Goal: Task Accomplishment & Management: Use online tool/utility

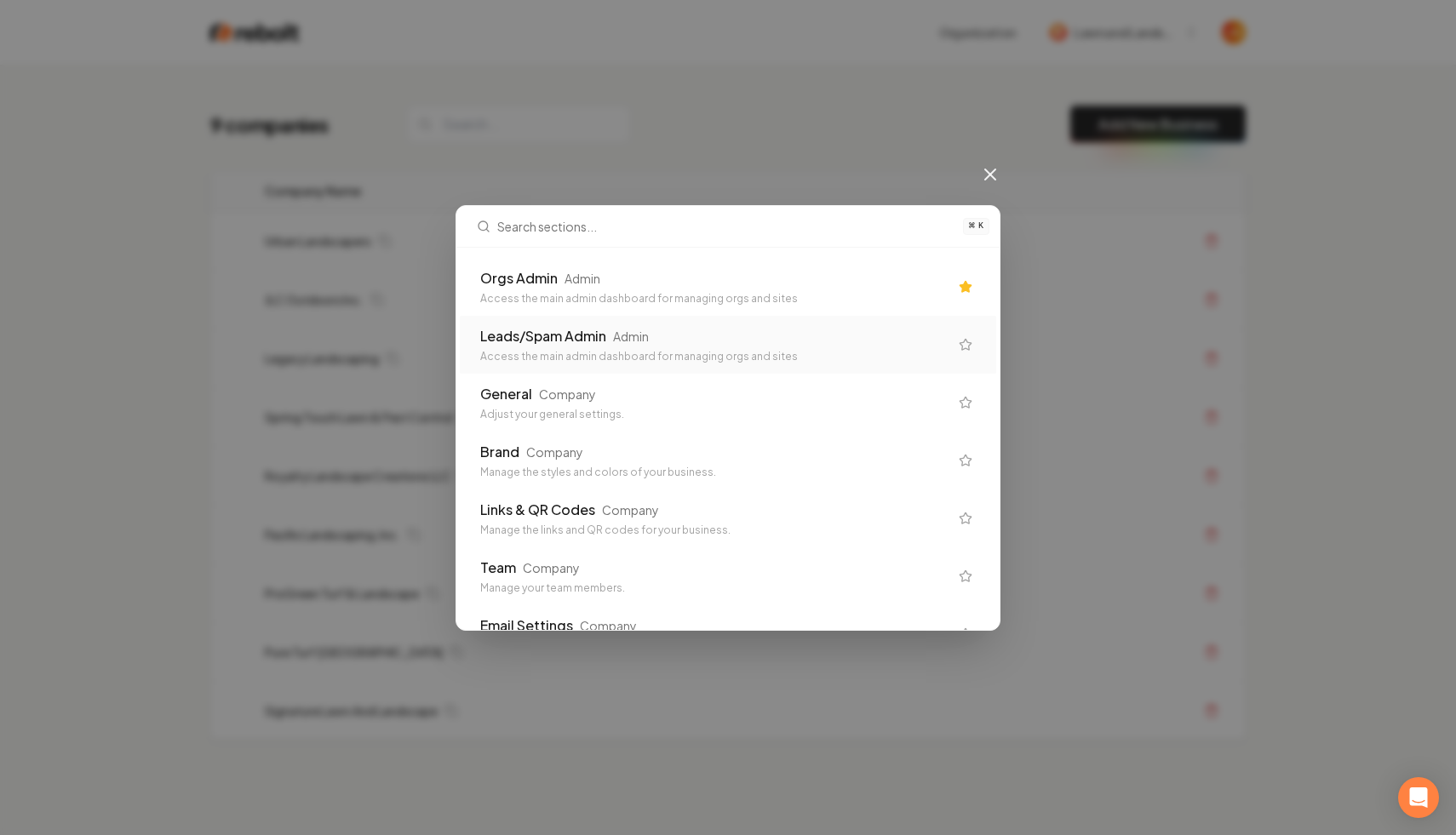
click at [575, 323] on div "Leads/Spam Admin Admin Access the main admin dashboard for managing orgs and si…" at bounding box center [728, 344] width 536 height 58
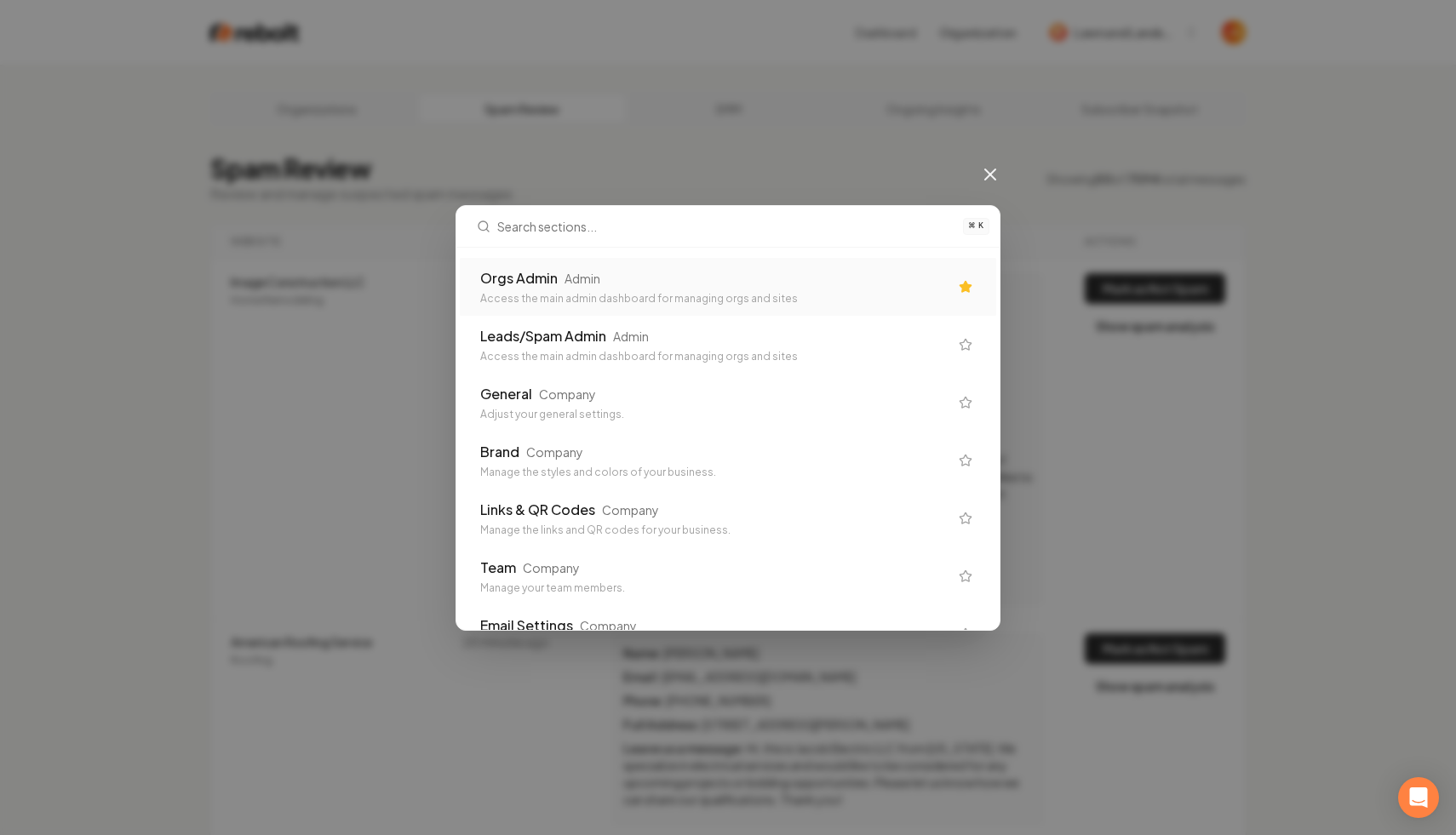
click at [665, 280] on div "Orgs Admin Admin" at bounding box center [714, 278] width 468 height 21
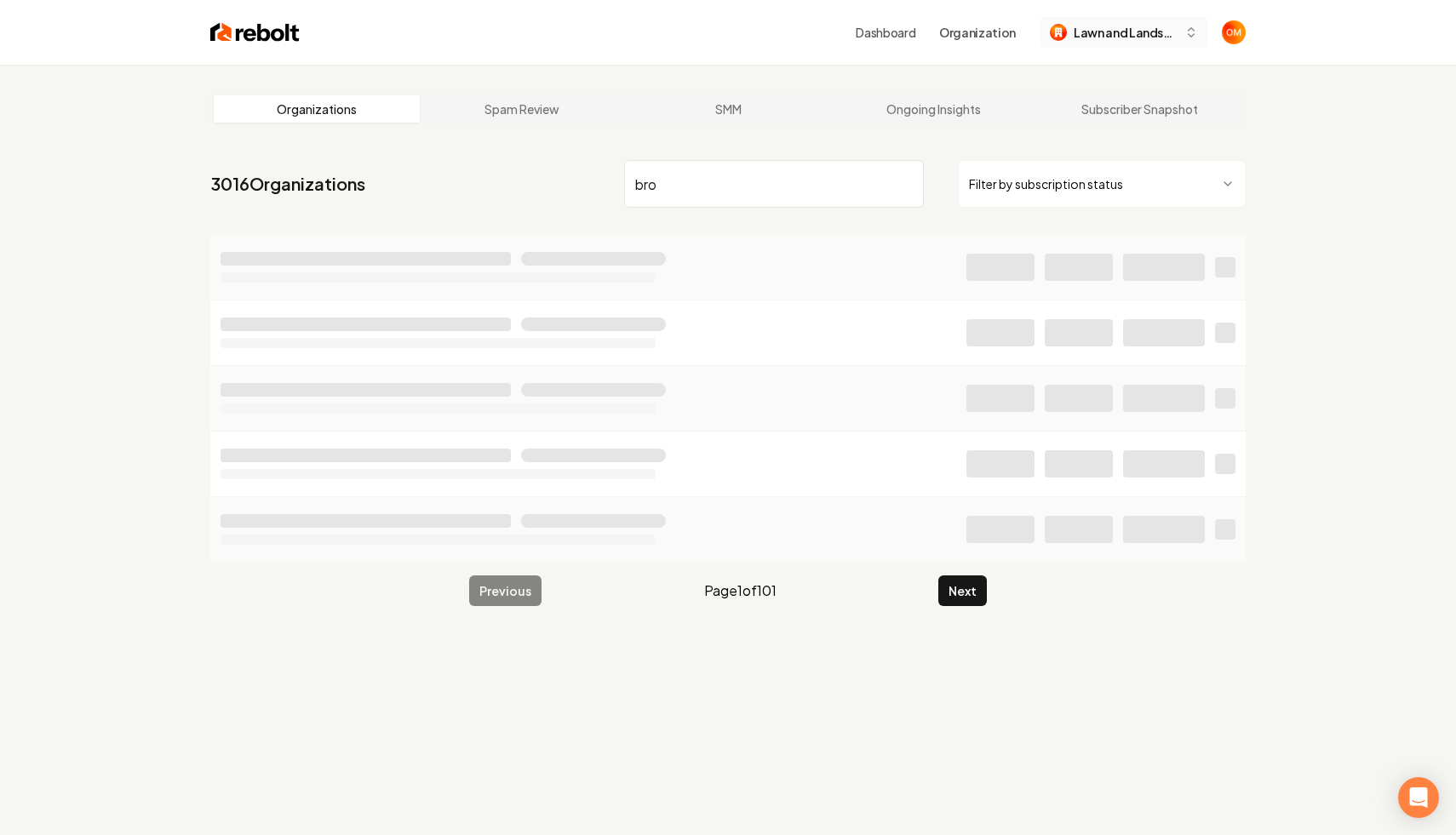
type input "bro"
click at [1091, 37] on span "Lawn and Landscape 2025" at bounding box center [1125, 33] width 104 height 18
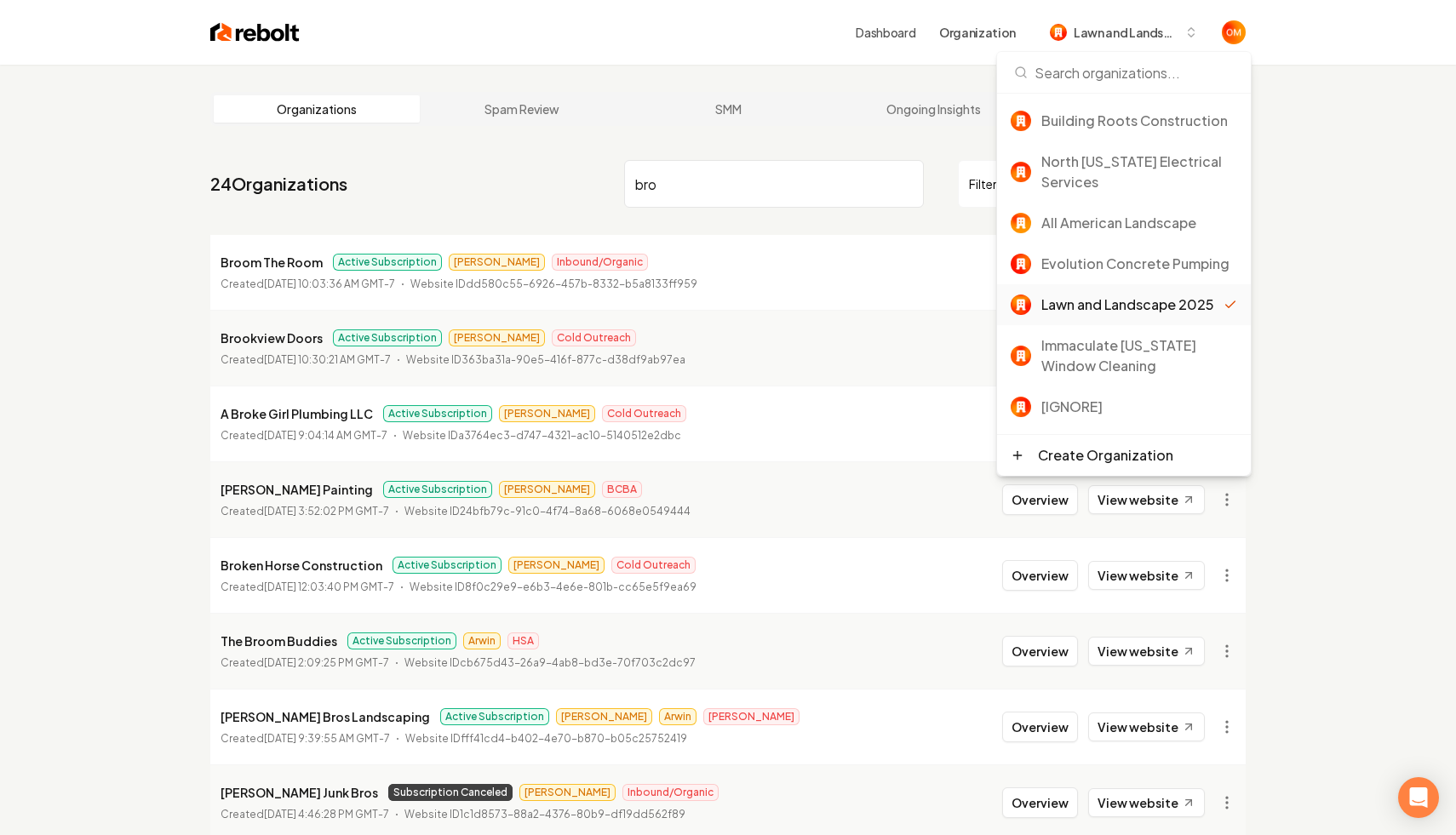
scroll to position [82, 0]
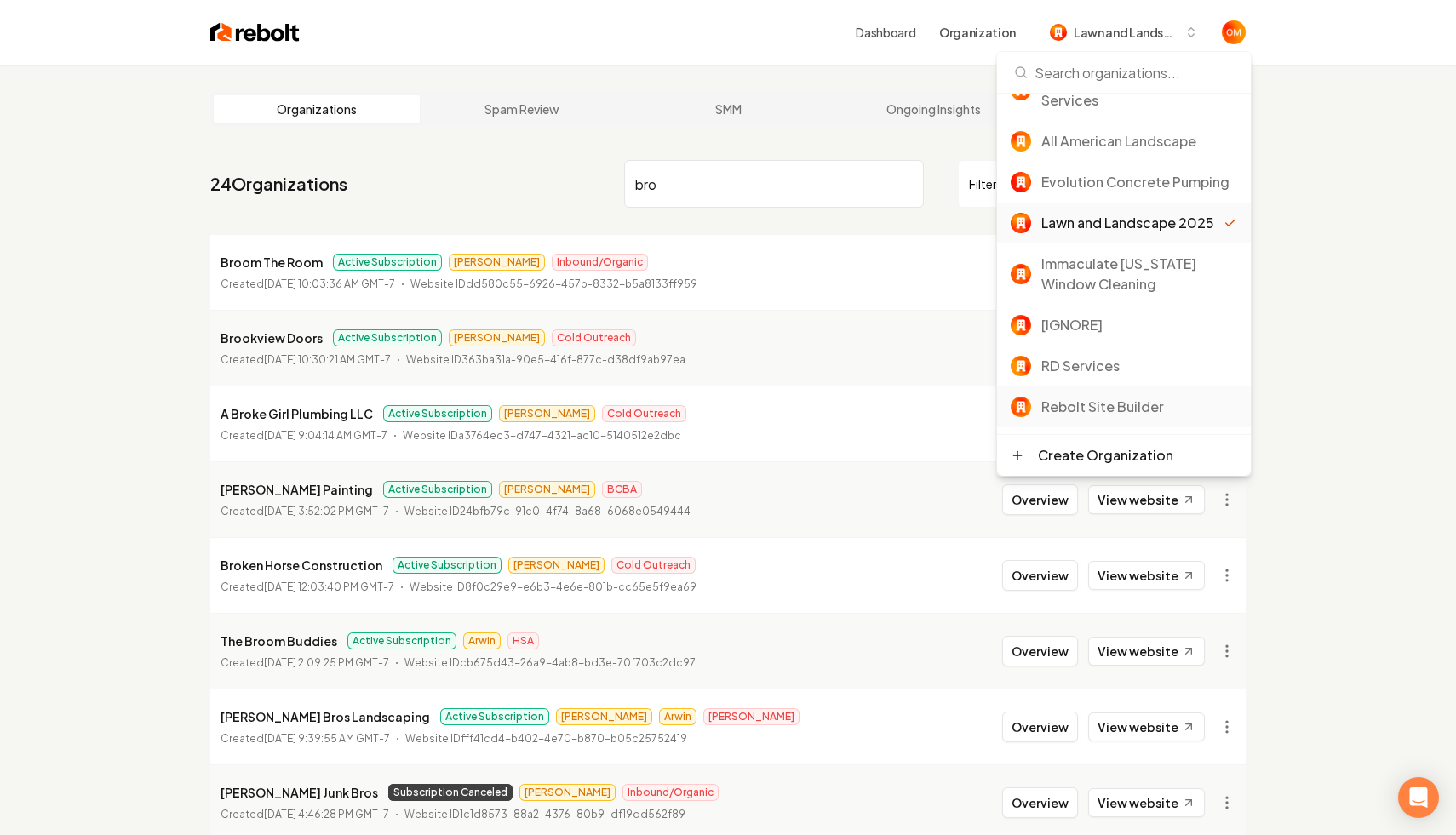
click at [1114, 403] on div "Rebolt Site Builder" at bounding box center [1140, 407] width 196 height 21
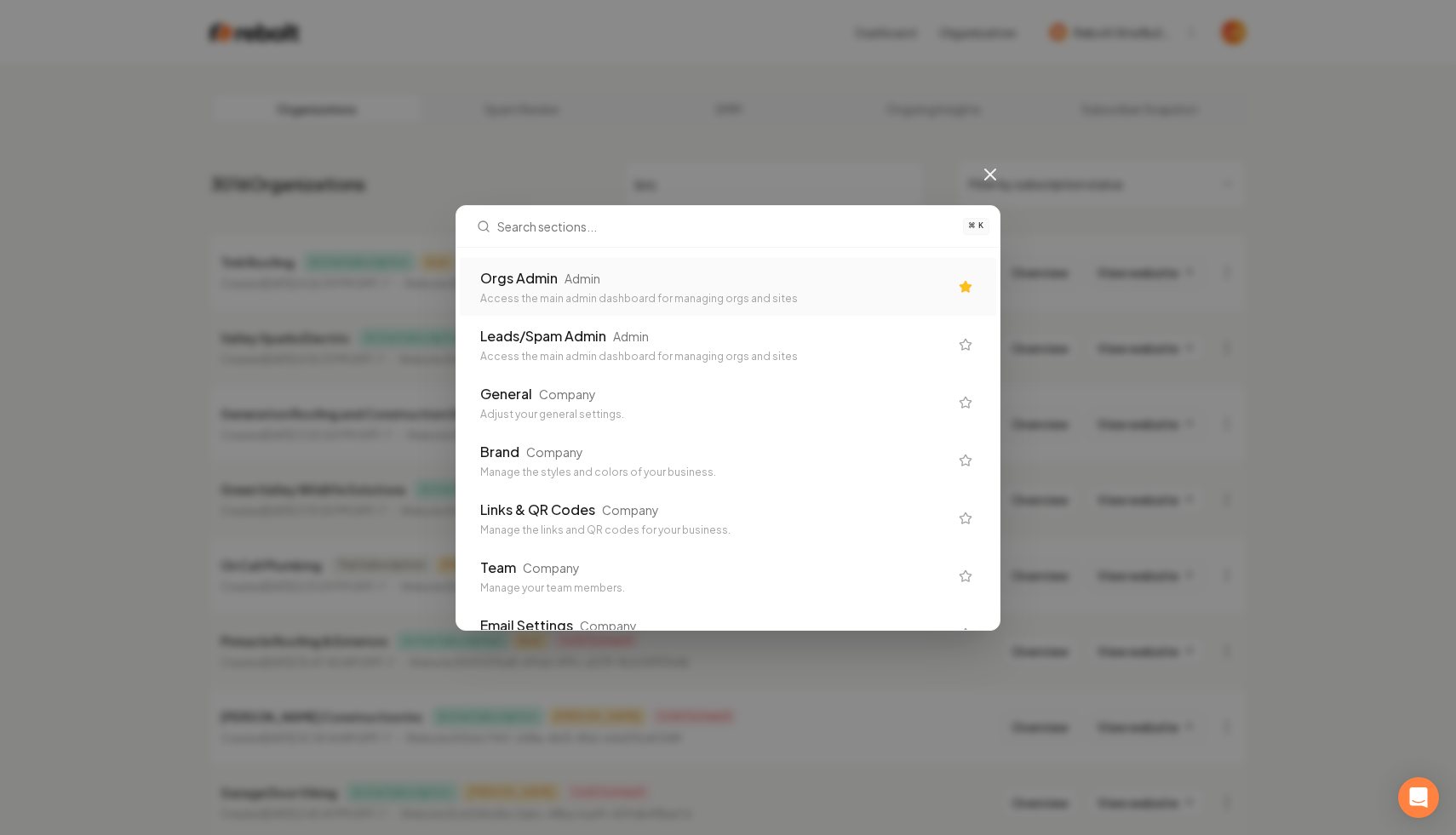
click at [730, 302] on div "Access the main admin dashboard for managing orgs and sites" at bounding box center [714, 299] width 468 height 14
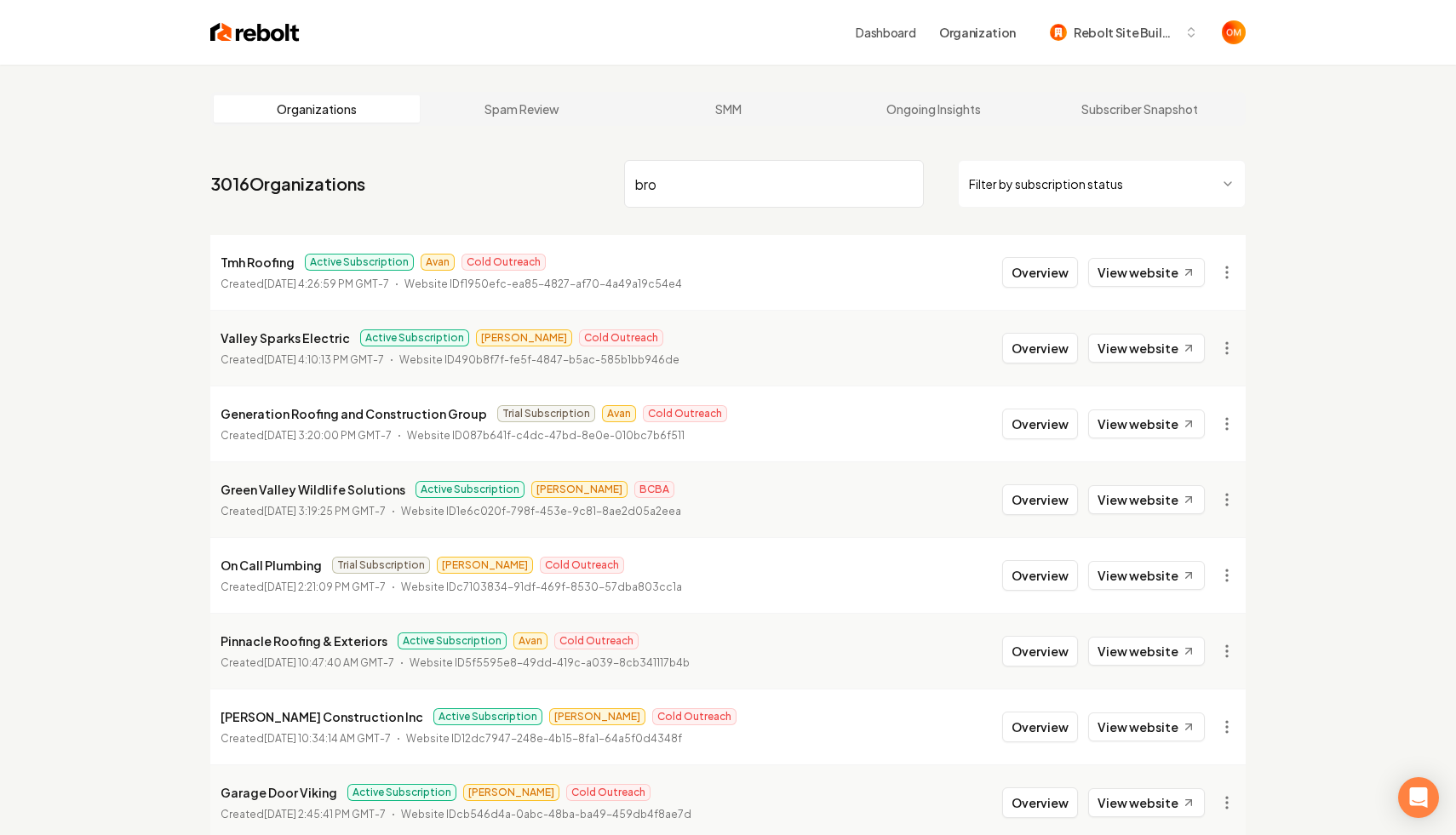
click at [836, 184] on input "bro" at bounding box center [774, 183] width 300 height 47
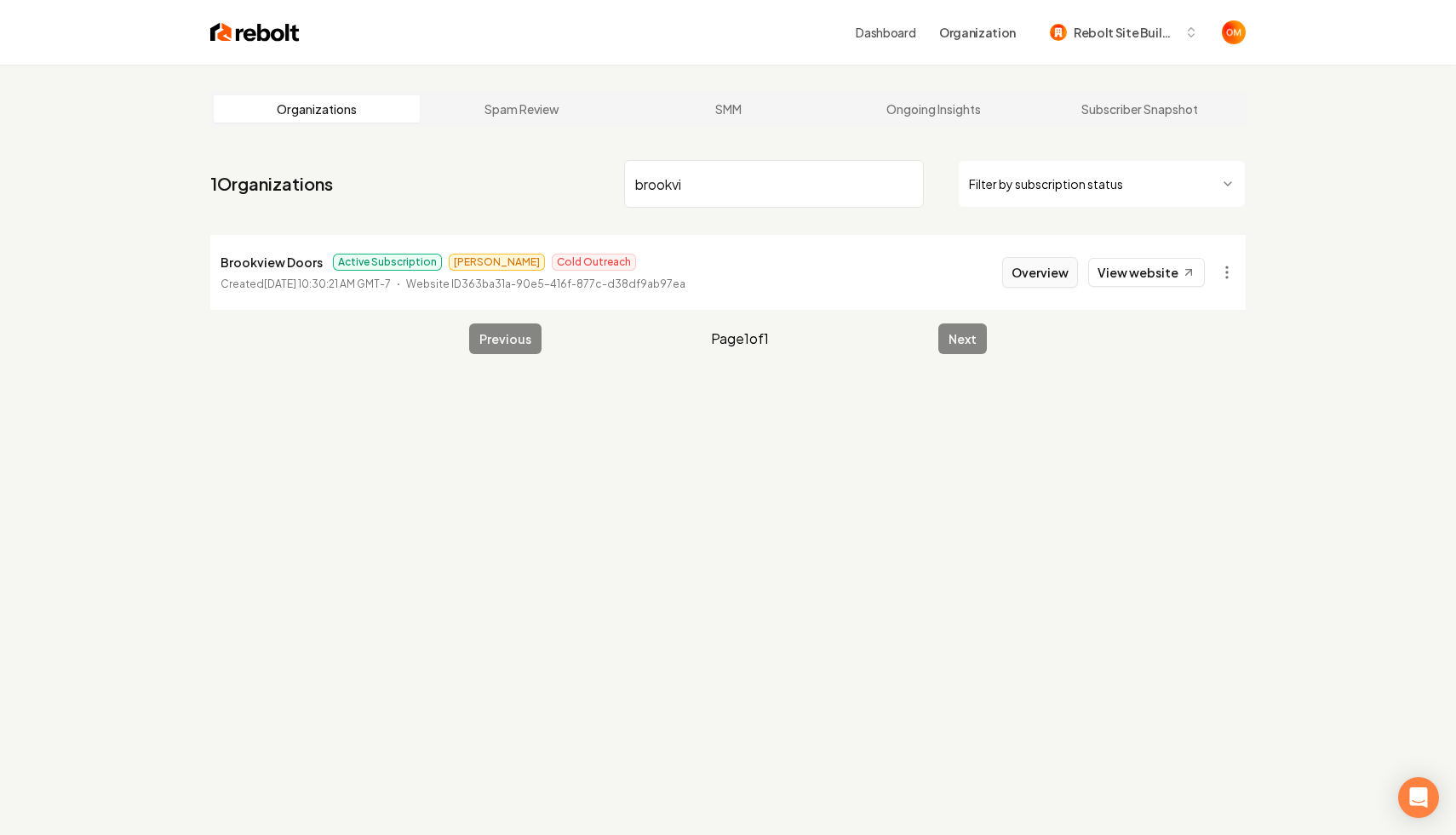
type input "brookvi"
click at [1032, 263] on button "Overview" at bounding box center [1040, 272] width 76 height 31
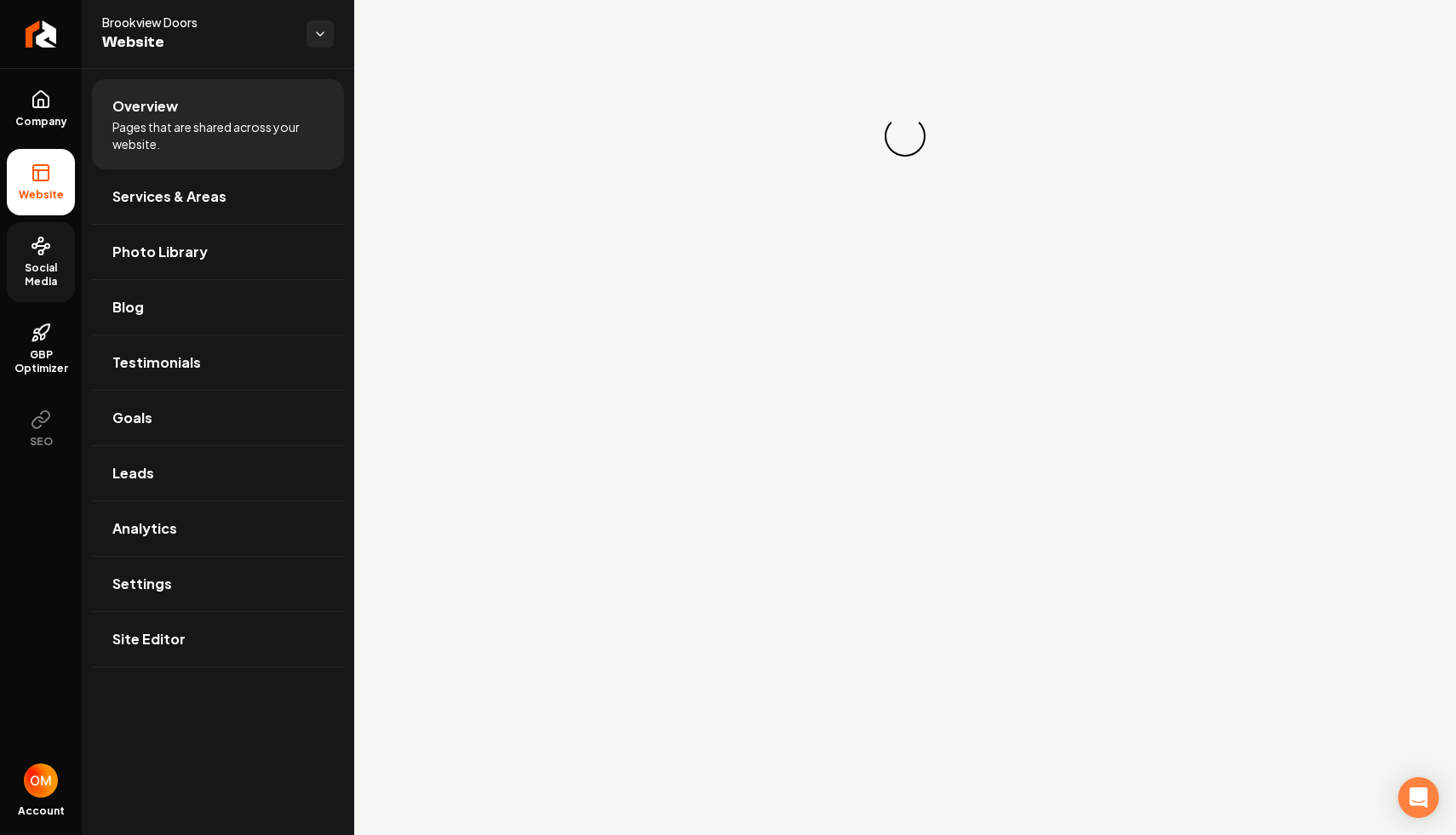
click at [23, 264] on span "Social Media" at bounding box center [40, 275] width 68 height 27
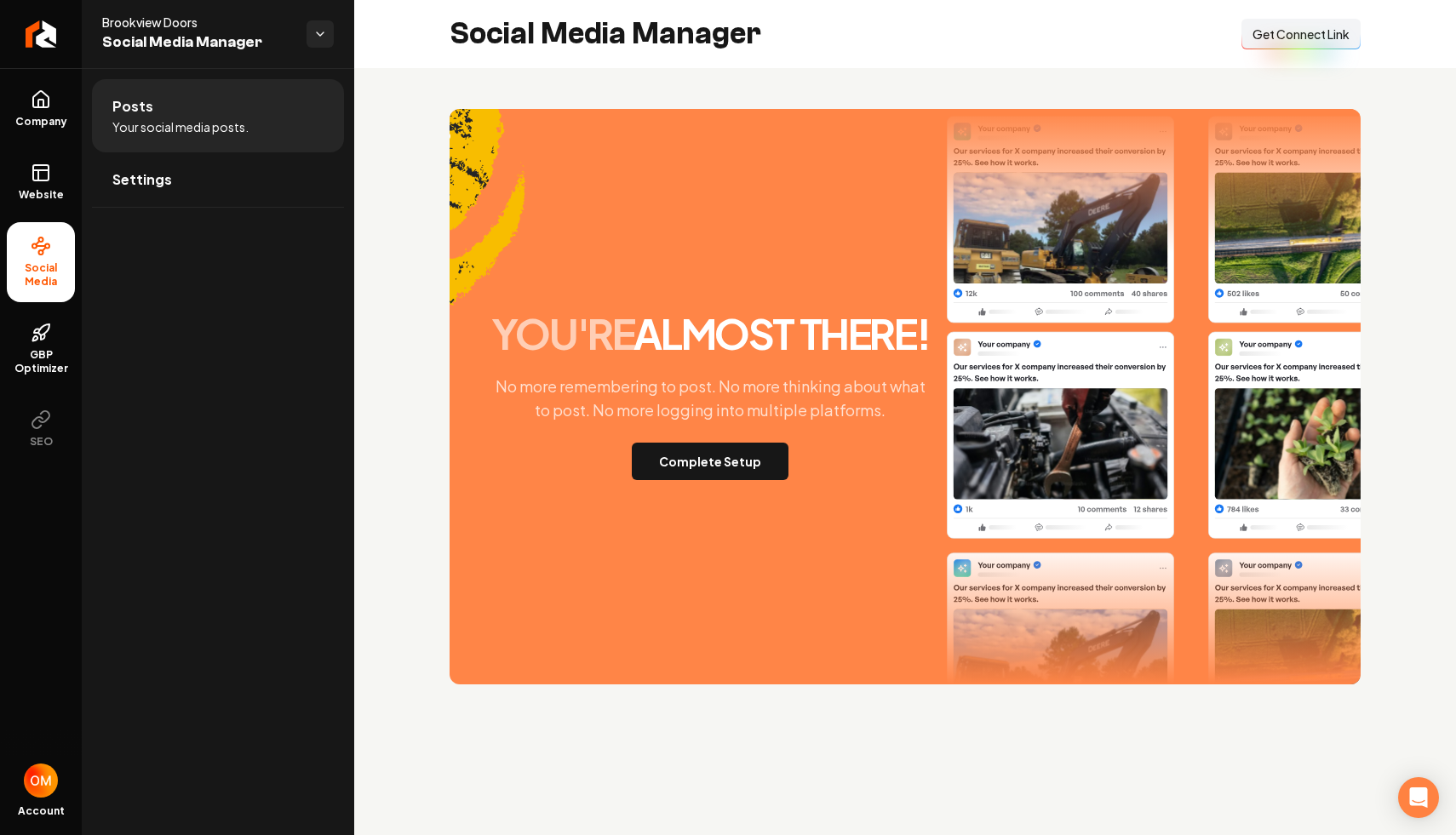
click at [1295, 33] on span "Get Connect Link" at bounding box center [1301, 34] width 97 height 17
